Goal: Complete application form: Complete application form

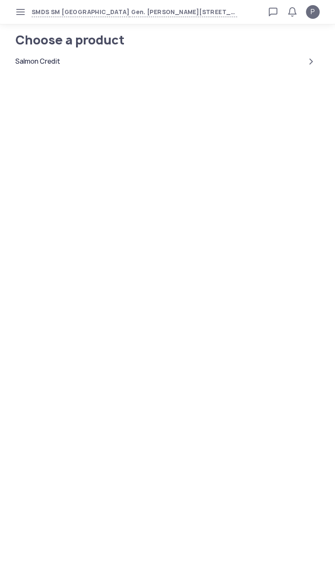
click at [19, 13] on icon "button" at bounding box center [20, 12] width 7 height 7
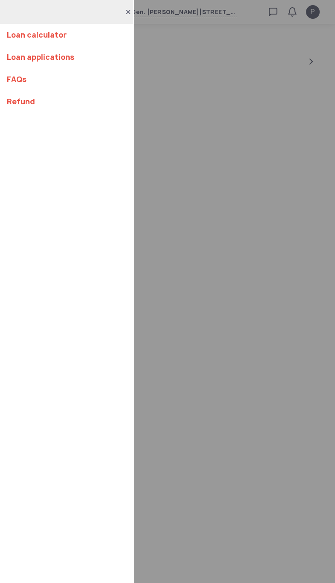
click at [190, 234] on div "Loan calculator Loan applications FAQs Refund" at bounding box center [167, 291] width 335 height 583
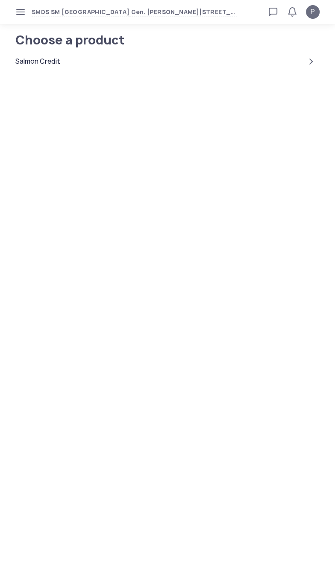
click at [47, 71] on div "Salmon Credit" at bounding box center [167, 61] width 305 height 21
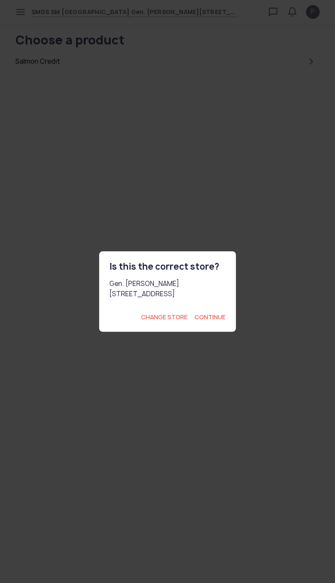
click at [219, 322] on span "Continue" at bounding box center [210, 317] width 31 height 9
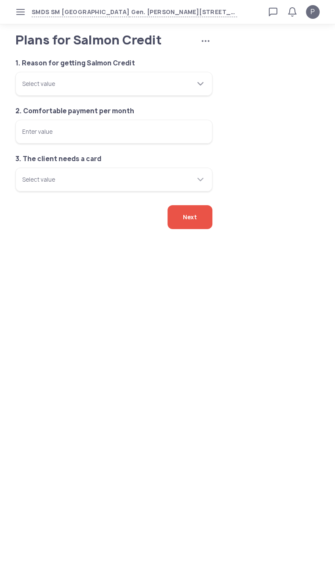
click at [42, 96] on div "Select value" at bounding box center [108, 84] width 173 height 24
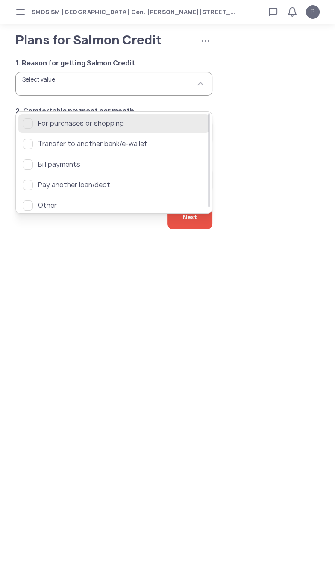
click at [50, 120] on span "For purchases or shopping" at bounding box center [121, 123] width 167 height 10
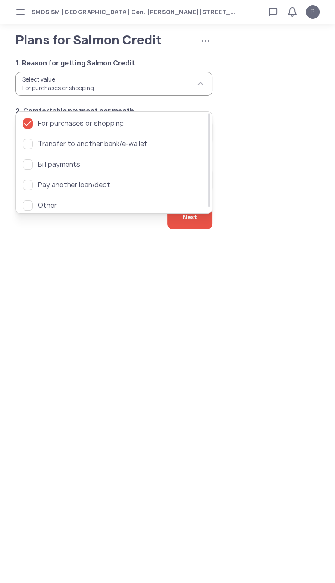
click at [69, 323] on body "SMDS SM San Mateo Gen. Luna Ave., Ampid 1, San Mateo, Rizal Loan calculator Loa…" at bounding box center [167, 291] width 335 height 583
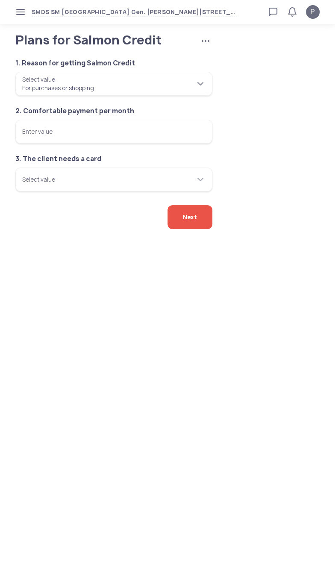
click at [50, 92] on tui-scrollbar "For purchases or shopping" at bounding box center [108, 83] width 173 height 17
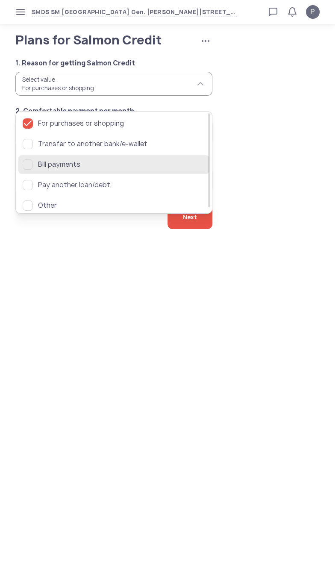
click at [30, 164] on div "button" at bounding box center [28, 165] width 10 height 10
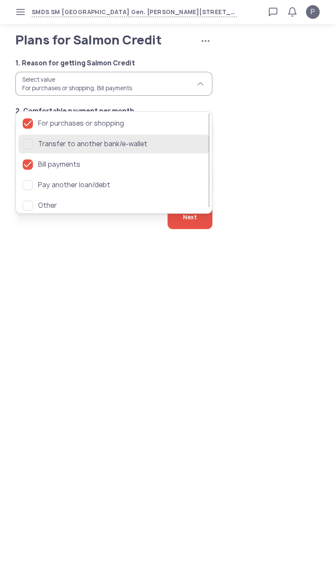
click at [29, 149] on tui-multi-select-option "Transfer to another bank/e-wallet" at bounding box center [114, 144] width 183 height 10
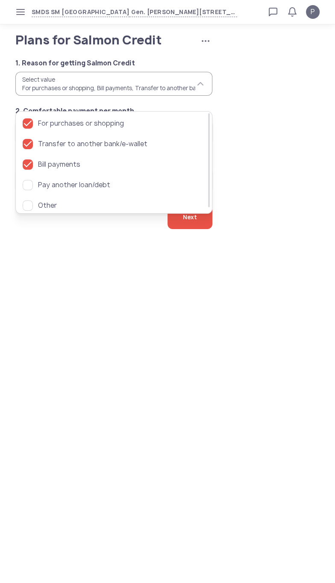
click at [56, 297] on body "SMDS SM San Mateo Gen. Luna Ave., Ampid 1, San Mateo, Rizal Loan calculator Loa…" at bounding box center [167, 291] width 335 height 583
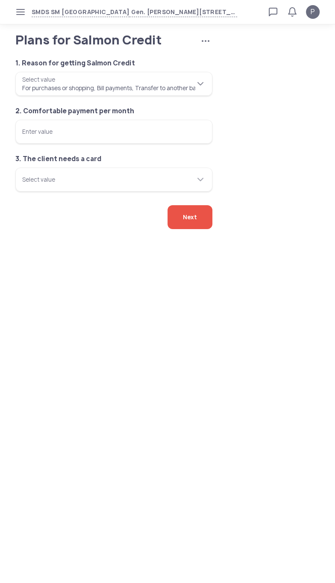
click at [29, 89] on div "Select value" at bounding box center [108, 84] width 173 height 24
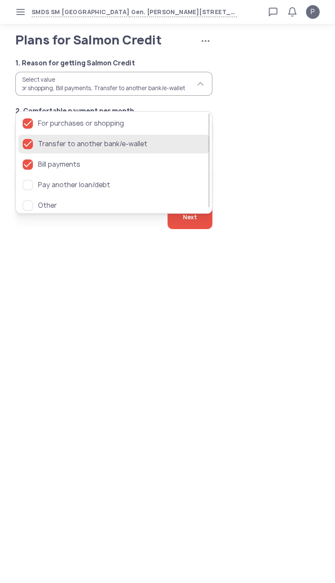
click at [30, 142] on icon "button" at bounding box center [28, 144] width 10 height 10
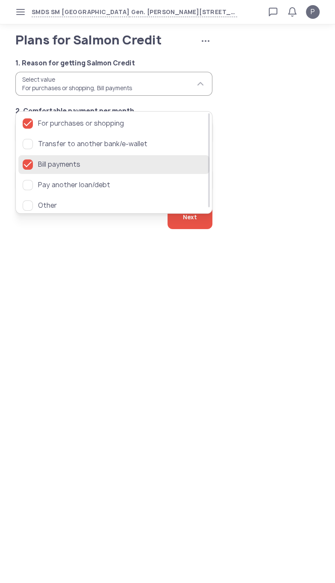
click at [27, 163] on icon "button" at bounding box center [28, 165] width 10 height 10
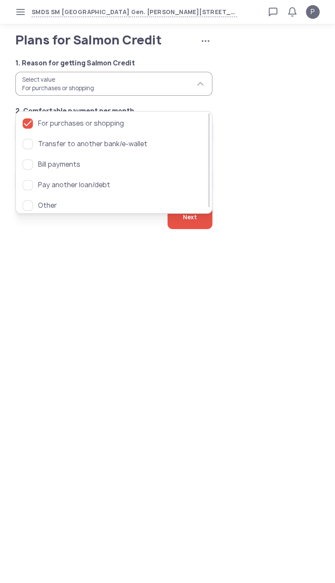
click at [52, 291] on body "SMDS SM San Mateo Gen. Luna Ave., Ampid 1, San Mateo, Rizal Loan calculator Loa…" at bounding box center [167, 291] width 335 height 583
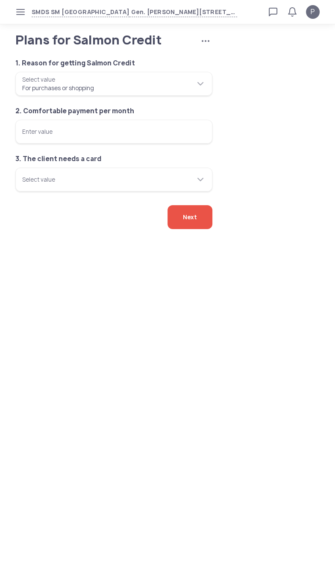
click at [38, 144] on input "Enter value" at bounding box center [113, 132] width 197 height 24
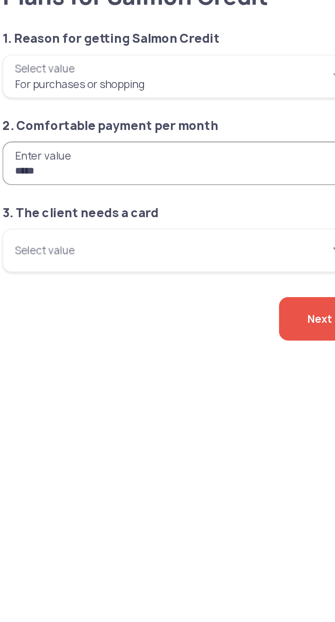
type input "*****"
click at [37, 192] on input "Select value" at bounding box center [113, 180] width 197 height 24
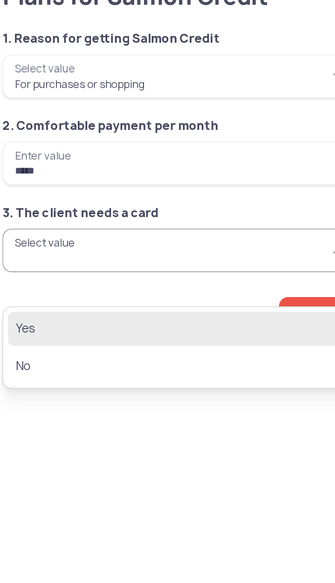
click at [32, 219] on span "Yes" at bounding box center [108, 223] width 171 height 10
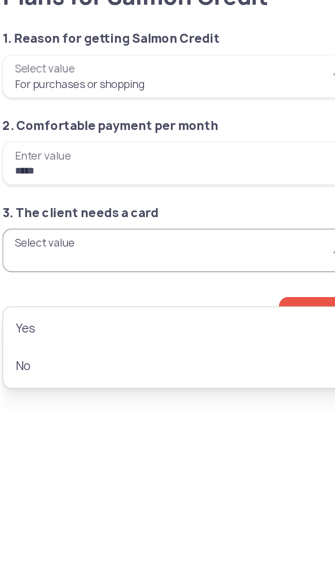
type input "***"
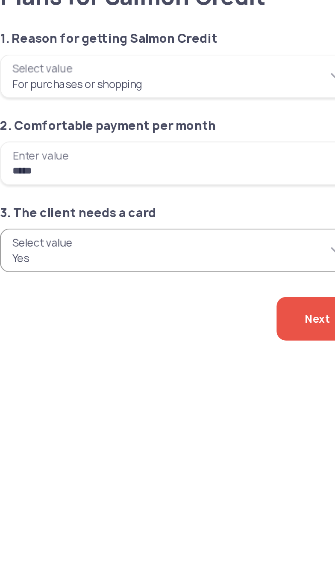
click at [183, 229] on span "Next" at bounding box center [190, 217] width 14 height 24
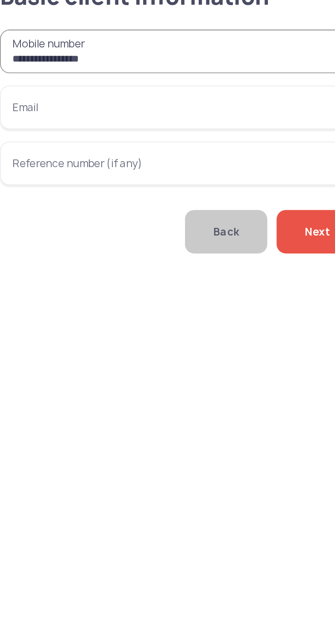
type input "**********"
click at [37, 110] on input "Email" at bounding box center [113, 101] width 197 height 24
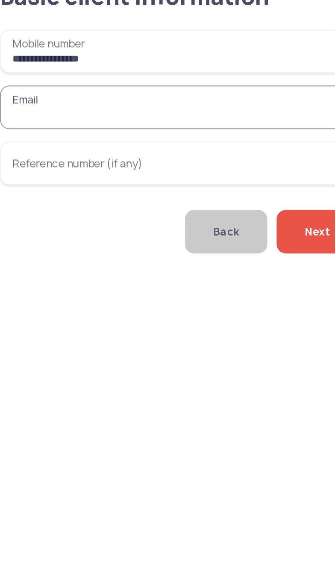
click at [41, 113] on input "Email" at bounding box center [113, 101] width 197 height 24
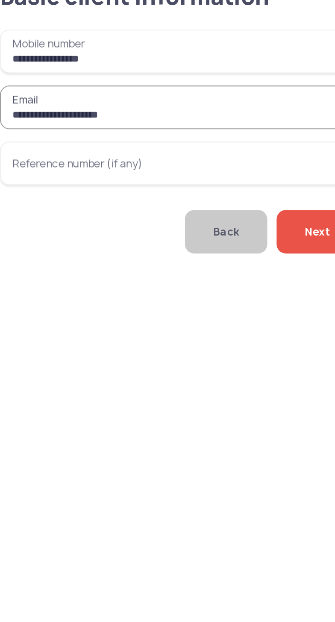
type input "**********"
click at [183, 181] on span "Next" at bounding box center [190, 169] width 14 height 24
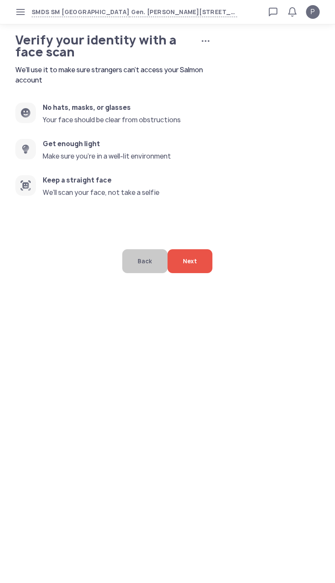
click at [192, 273] on span "Next" at bounding box center [190, 261] width 14 height 24
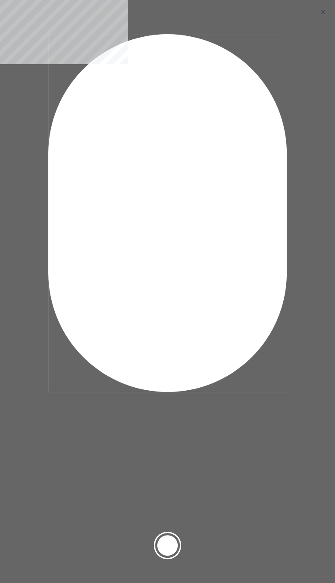
click at [167, 535] on div at bounding box center [167, 545] width 21 height 21
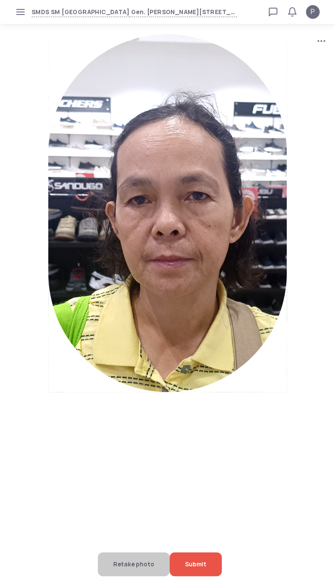
click at [201, 559] on span "Submit" at bounding box center [195, 565] width 21 height 24
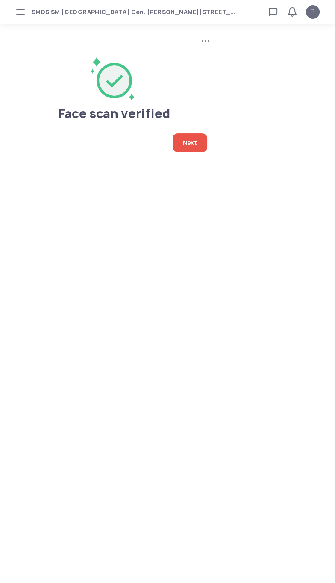
click at [189, 140] on span "Next" at bounding box center [190, 142] width 14 height 19
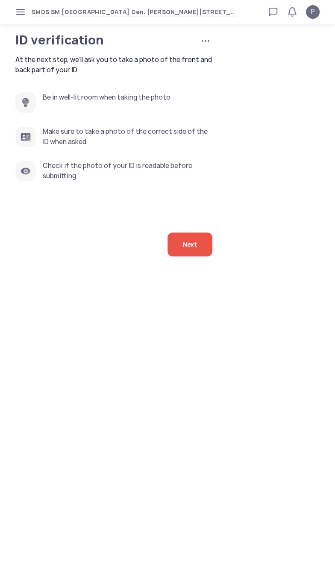
click at [173, 257] on div "Next" at bounding box center [190, 245] width 45 height 24
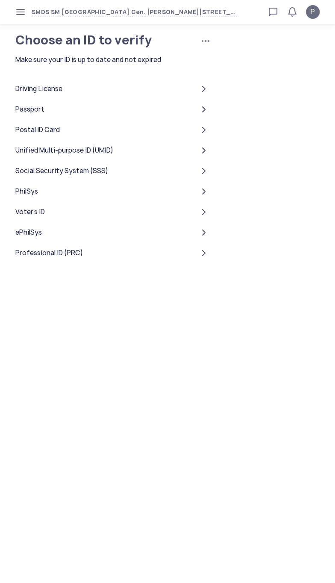
click at [24, 176] on div "Social Security System (SSS)" at bounding box center [61, 171] width 93 height 10
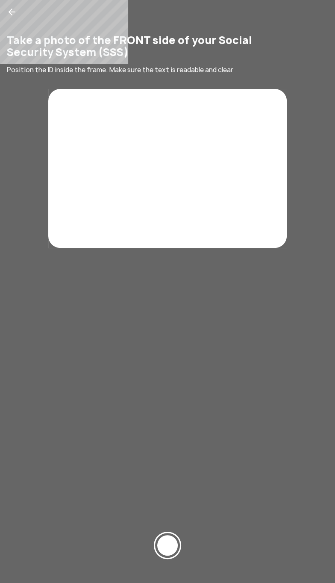
click at [166, 537] on div at bounding box center [167, 545] width 21 height 21
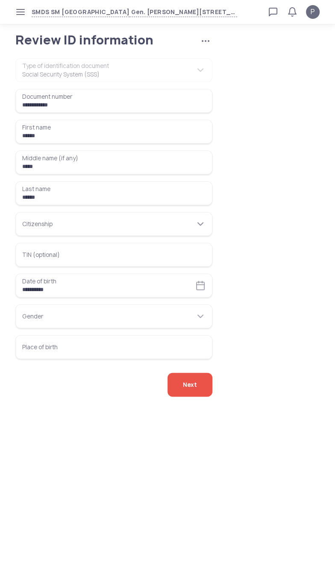
click at [31, 236] on input "Citizenship" at bounding box center [113, 224] width 197 height 24
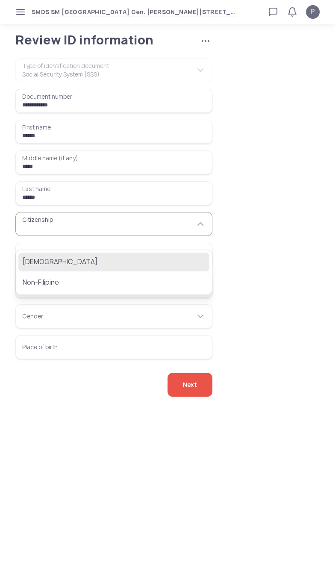
click at [24, 253] on button "[DEMOGRAPHIC_DATA]" at bounding box center [113, 262] width 191 height 19
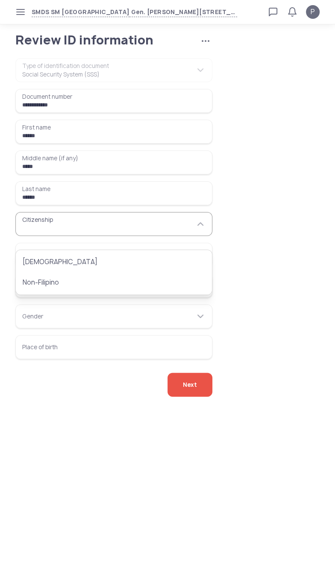
type input "********"
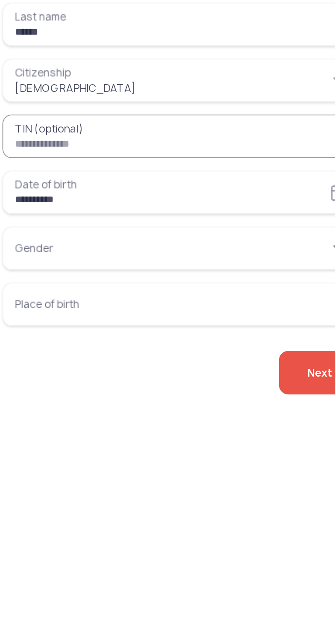
click at [37, 328] on input "Gender" at bounding box center [113, 317] width 197 height 24
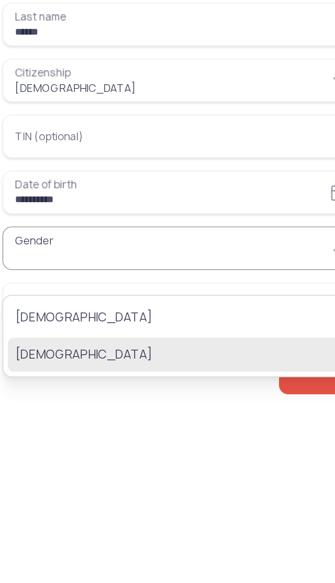
click at [41, 376] on span "[DEMOGRAPHIC_DATA]" at bounding box center [108, 375] width 171 height 10
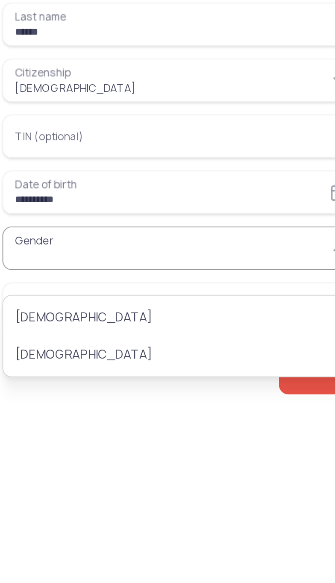
type input "******"
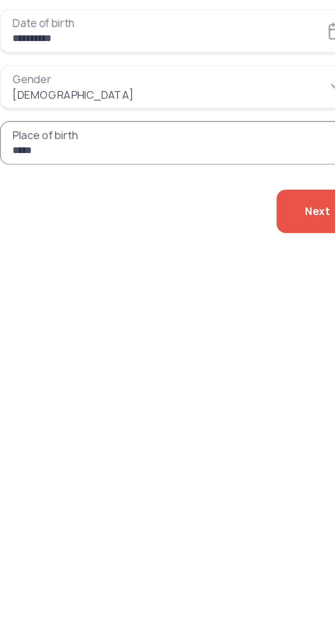
type input "*****"
click at [183, 396] on span "Next" at bounding box center [190, 385] width 14 height 24
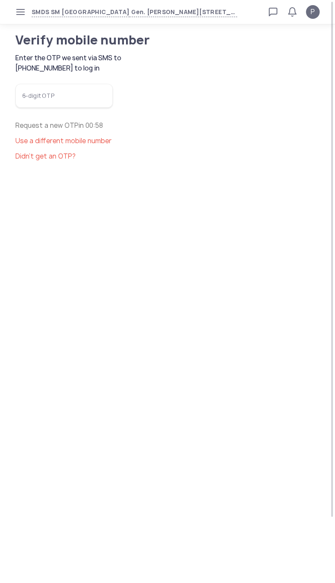
click at [35, 108] on input "6-digit OTP" at bounding box center [64, 96] width 98 height 24
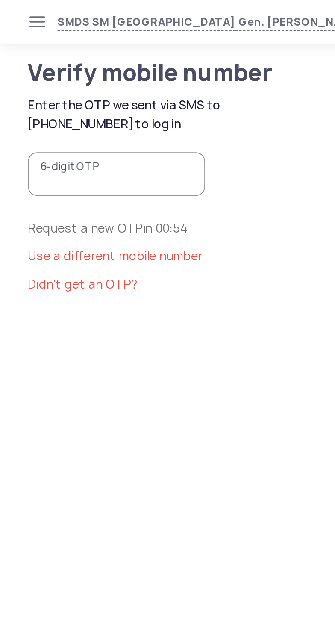
click at [34, 108] on input "6-digit OTP" at bounding box center [64, 96] width 98 height 24
click at [42, 108] on input "6-digit OTP" at bounding box center [64, 96] width 98 height 24
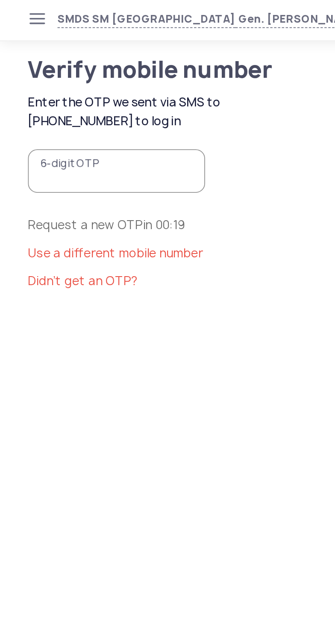
click at [36, 108] on input "6-digit OTP" at bounding box center [64, 96] width 98 height 24
click at [42, 161] on span "Didn’t get an OTP?" at bounding box center [45, 156] width 60 height 9
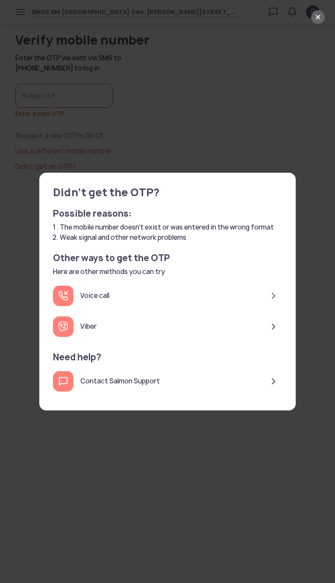
click at [88, 306] on div "Voice call" at bounding box center [81, 296] width 56 height 21
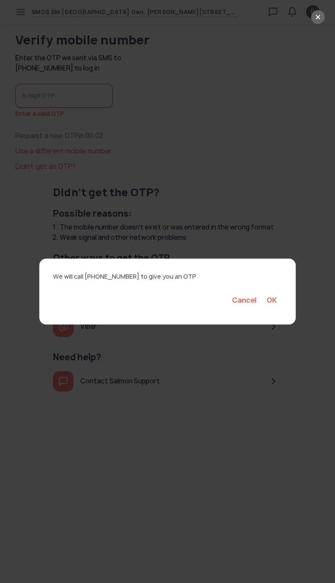
click at [278, 311] on button "OK" at bounding box center [272, 300] width 21 height 21
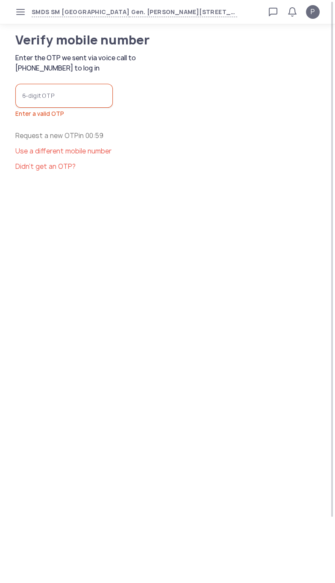
click at [44, 108] on input "6-digit OTP" at bounding box center [64, 96] width 98 height 24
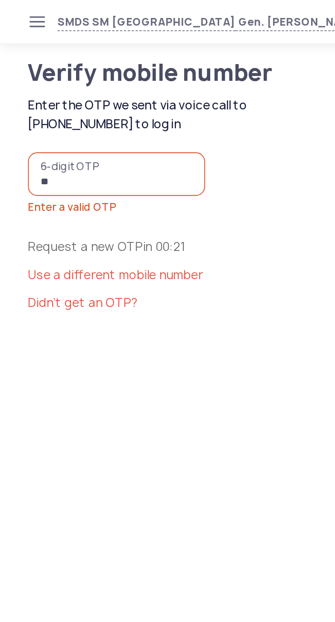
type input "*"
click at [76, 171] on span "Didn’t get an OTP?" at bounding box center [45, 166] width 60 height 9
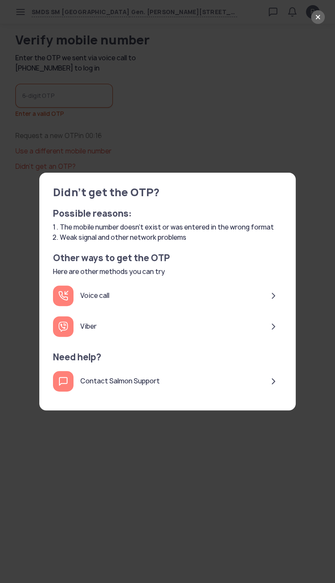
click at [201, 311] on div "Voice call" at bounding box center [167, 296] width 229 height 31
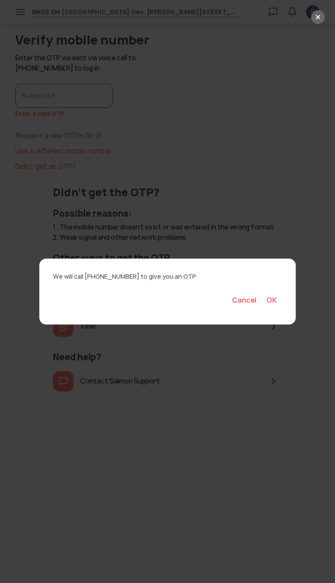
click at [272, 305] on span "OK" at bounding box center [272, 300] width 10 height 9
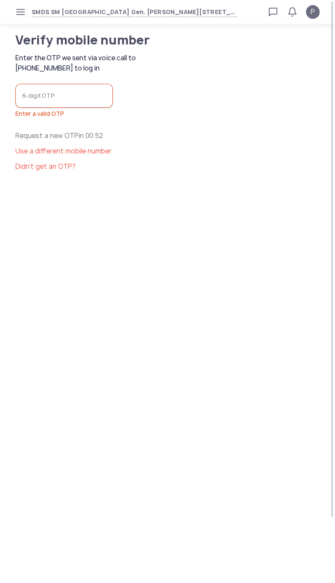
click at [61, 104] on input "6-digit OTP" at bounding box center [64, 96] width 98 height 24
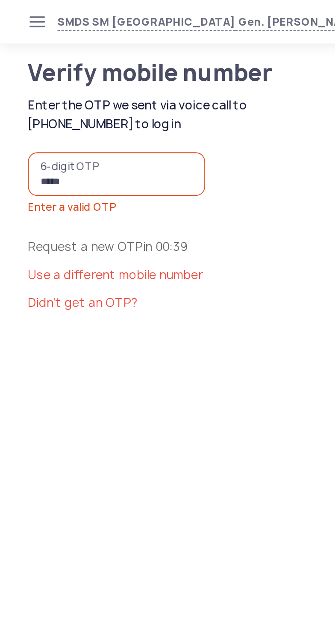
type input "******"
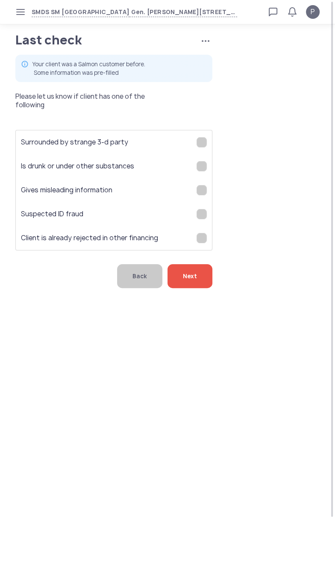
click at [198, 288] on div "Next" at bounding box center [190, 276] width 45 height 24
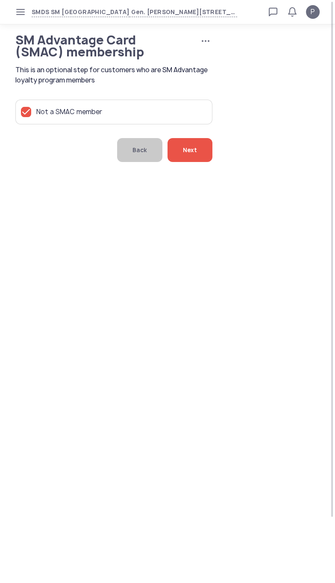
click at [186, 162] on span "Next" at bounding box center [190, 150] width 14 height 24
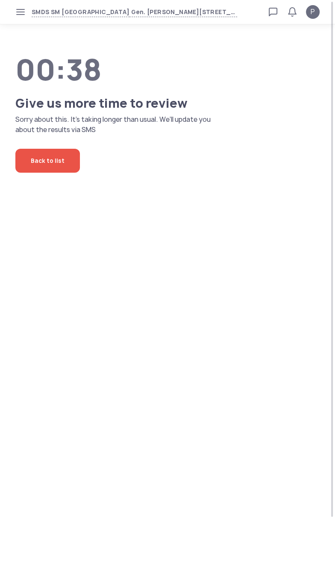
click at [227, 394] on body "SMDS SM [STREET_ADDRESS][PERSON_NAME] Loan calculator Loan applications FAQs Re…" at bounding box center [167, 291] width 335 height 583
click at [192, 382] on body "SMDS SM [STREET_ADDRESS][PERSON_NAME] Loan calculator Loan applications FAQs Re…" at bounding box center [167, 291] width 335 height 583
click at [229, 519] on body "SMDS SM [STREET_ADDRESS][PERSON_NAME] Loan calculator Loan applications FAQs Re…" at bounding box center [167, 291] width 335 height 583
click at [228, 527] on body "SMDS SM [STREET_ADDRESS][PERSON_NAME] Loan calculator Loan applications FAQs Re…" at bounding box center [167, 291] width 335 height 583
click at [227, 517] on body "SMDS SM [STREET_ADDRESS][PERSON_NAME] Loan calculator Loan applications FAQs Re…" at bounding box center [167, 291] width 335 height 583
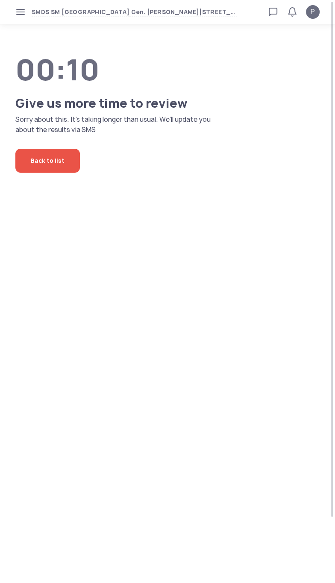
click at [233, 517] on body "SMDS SM [STREET_ADDRESS][PERSON_NAME] Loan calculator Loan applications FAQs Re…" at bounding box center [167, 291] width 335 height 583
click at [226, 526] on body "SMDS SM [STREET_ADDRESS][PERSON_NAME] Loan calculator Loan applications FAQs Re…" at bounding box center [167, 291] width 335 height 583
click at [227, 523] on body "SMDS SM [STREET_ADDRESS][PERSON_NAME] Loan calculator Loan applications FAQs Re…" at bounding box center [167, 291] width 335 height 583
click at [243, 475] on body "SMDS SM [STREET_ADDRESS][PERSON_NAME] Loan calculator Loan applications FAQs Re…" at bounding box center [167, 291] width 335 height 583
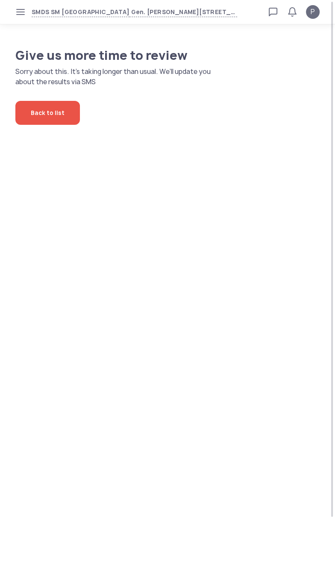
click at [235, 440] on body "SMDS SM [STREET_ADDRESS][PERSON_NAME] Loan calculator Loan applications FAQs Re…" at bounding box center [167, 291] width 335 height 583
click at [239, 402] on body "SMDS SM [STREET_ADDRESS][PERSON_NAME] Loan calculator Loan applications FAQs Re…" at bounding box center [167, 291] width 335 height 583
click at [233, 412] on body "SMDS SM [STREET_ADDRESS][PERSON_NAME] Loan calculator Loan applications FAQs Re…" at bounding box center [167, 291] width 335 height 583
click at [239, 403] on body "SMDS SM [STREET_ADDRESS][PERSON_NAME] Loan calculator Loan applications FAQs Re…" at bounding box center [167, 291] width 335 height 583
click at [240, 405] on body "SMDS SM [STREET_ADDRESS][PERSON_NAME] Loan calculator Loan applications FAQs Re…" at bounding box center [167, 291] width 335 height 583
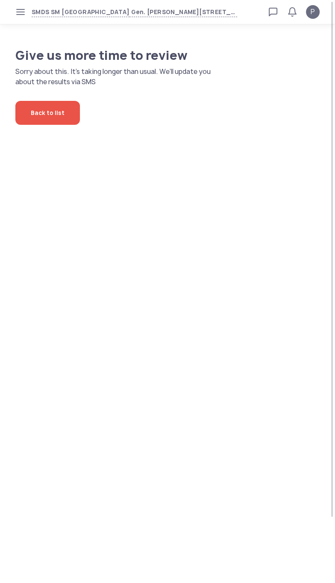
click at [232, 345] on body "SMDS SM [STREET_ADDRESS][PERSON_NAME] Loan calculator Loan applications FAQs Re…" at bounding box center [167, 291] width 335 height 583
click at [218, 354] on body "SMDS SM [STREET_ADDRESS][PERSON_NAME] Loan calculator Loan applications FAQs Re…" at bounding box center [167, 291] width 335 height 583
click at [223, 349] on body "SMDS SM [STREET_ADDRESS][PERSON_NAME] Loan calculator Loan applications FAQs Re…" at bounding box center [167, 291] width 335 height 583
click at [229, 339] on body "SMDS SM [STREET_ADDRESS][PERSON_NAME] Loan calculator Loan applications FAQs Re…" at bounding box center [167, 291] width 335 height 583
click at [214, 342] on body "SMDS SM [STREET_ADDRESS][PERSON_NAME] Loan calculator Loan applications FAQs Re…" at bounding box center [167, 291] width 335 height 583
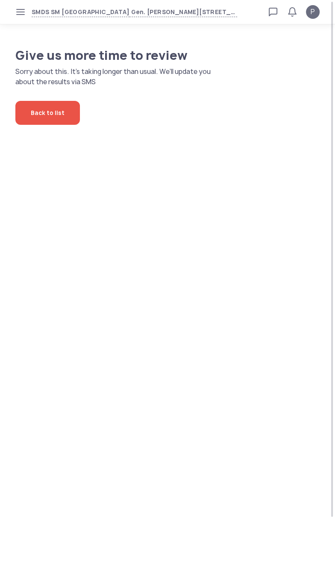
click at [234, 336] on body "SMDS SM [STREET_ADDRESS][PERSON_NAME] Loan calculator Loan applications FAQs Re…" at bounding box center [167, 291] width 335 height 583
click at [228, 331] on body "SMDS SM [STREET_ADDRESS][PERSON_NAME] Loan calculator Loan applications FAQs Re…" at bounding box center [167, 291] width 335 height 583
click at [222, 325] on body "SMDS SM [STREET_ADDRESS][PERSON_NAME] Loan calculator Loan applications FAQs Re…" at bounding box center [167, 291] width 335 height 583
click at [234, 328] on body "SMDS SM [STREET_ADDRESS][PERSON_NAME] Loan calculator Loan applications FAQs Re…" at bounding box center [167, 291] width 335 height 583
click at [146, 402] on body "SMDS SM [STREET_ADDRESS][PERSON_NAME] Loan calculator Loan applications FAQs Re…" at bounding box center [167, 291] width 335 height 583
